Goal: Task Accomplishment & Management: Use online tool/utility

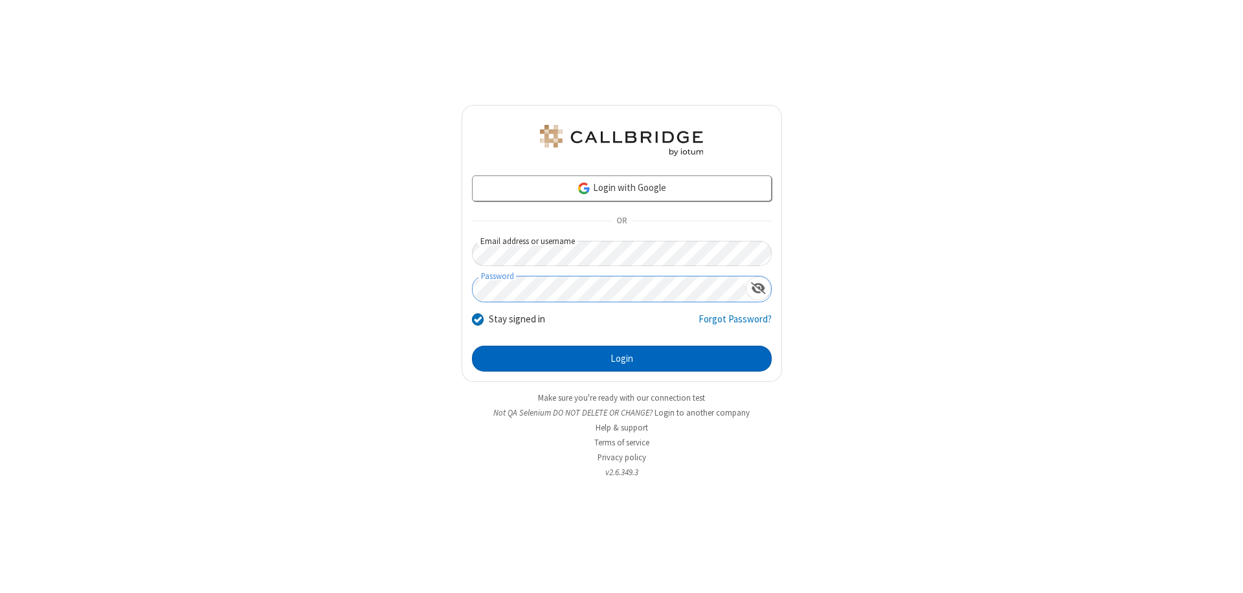
click at [622, 359] on button "Login" at bounding box center [622, 359] width 300 height 26
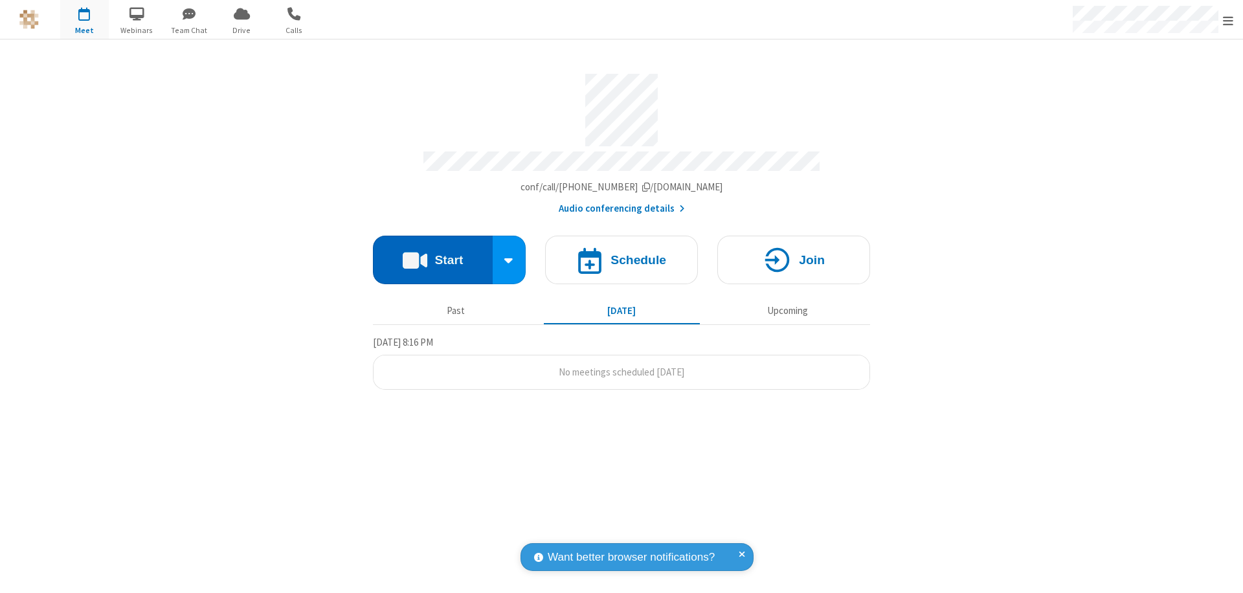
click at [433, 254] on button "Start" at bounding box center [433, 260] width 120 height 49
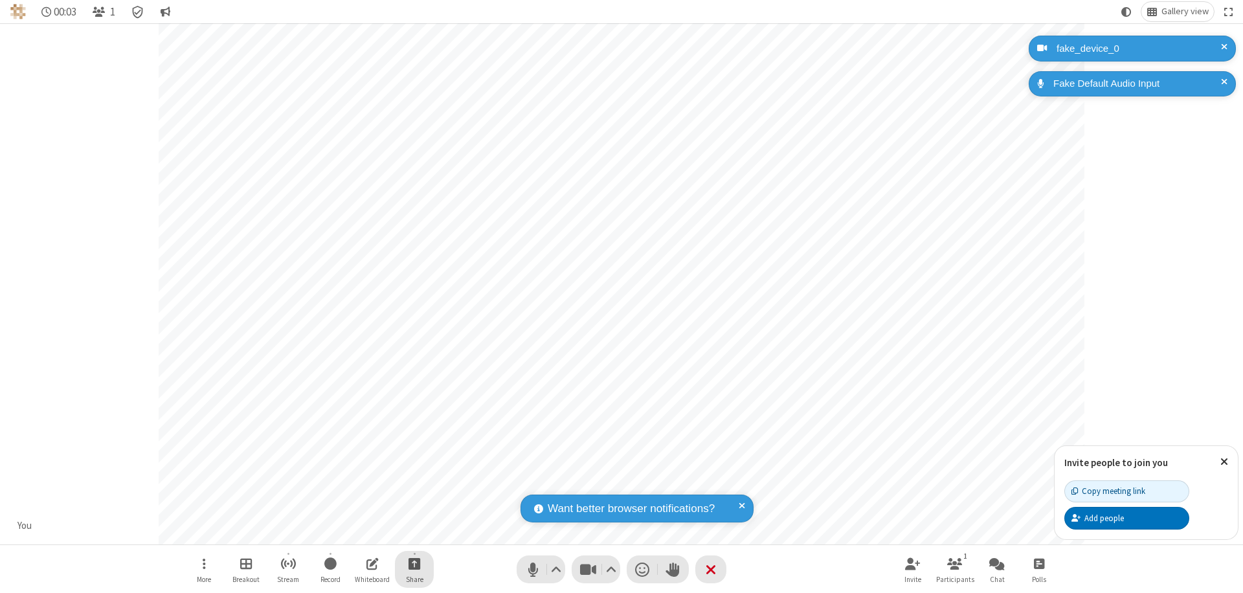
click at [414, 563] on span "Start sharing" at bounding box center [415, 564] width 12 height 16
click at [362, 532] on span "Share my screen" at bounding box center [362, 533] width 15 height 11
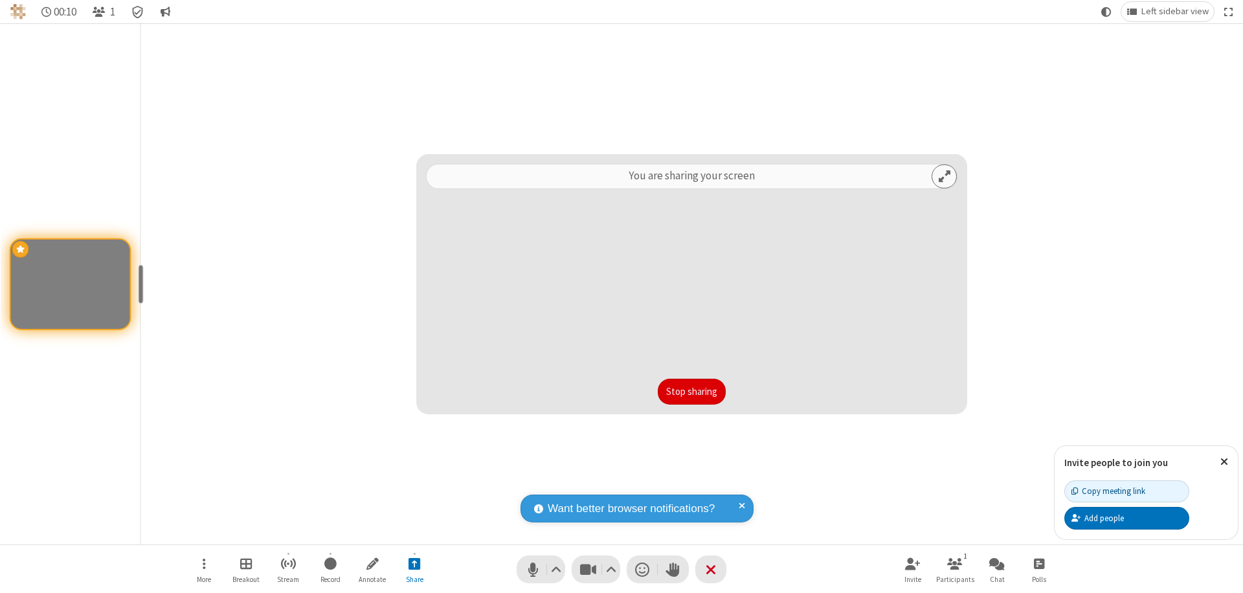
click at [692, 392] on button "Stop sharing" at bounding box center [692, 392] width 68 height 26
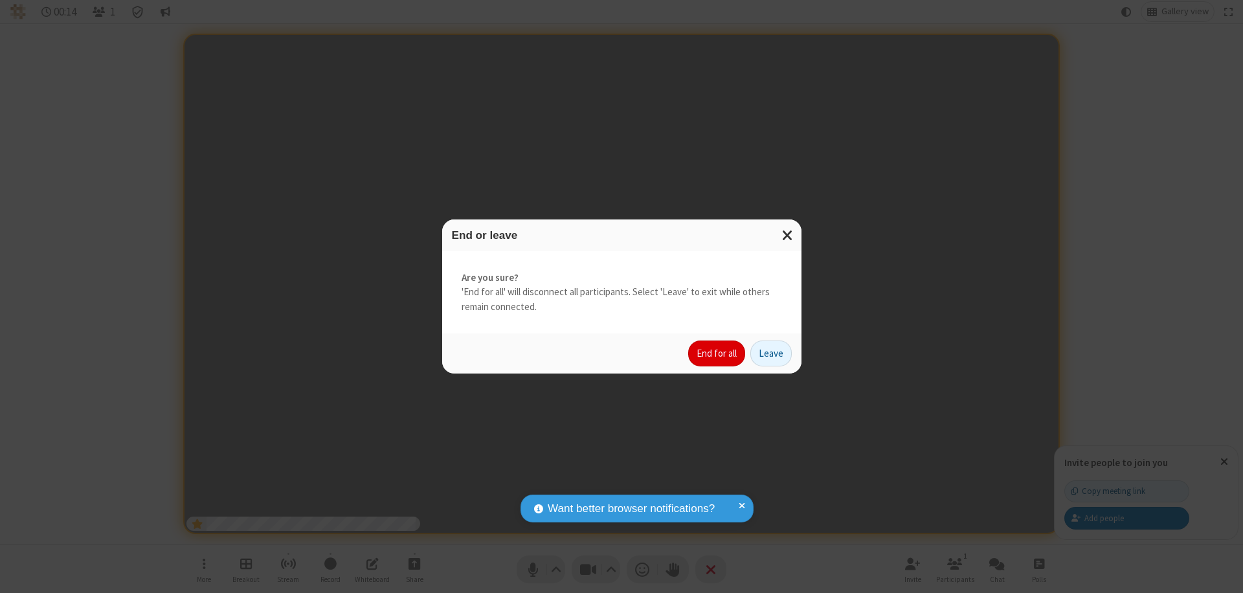
click at [718, 354] on button "End for all" at bounding box center [716, 354] width 57 height 26
